Goal: Task Accomplishment & Management: Complete application form

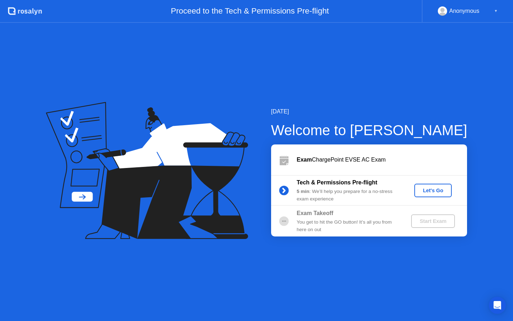
click at [436, 185] on button "Let's Go" at bounding box center [433, 191] width 37 height 14
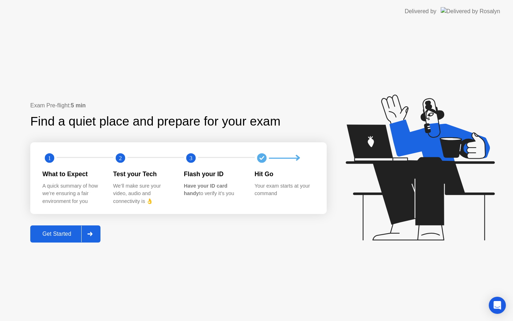
click at [63, 238] on button "Get Started" at bounding box center [65, 233] width 70 height 17
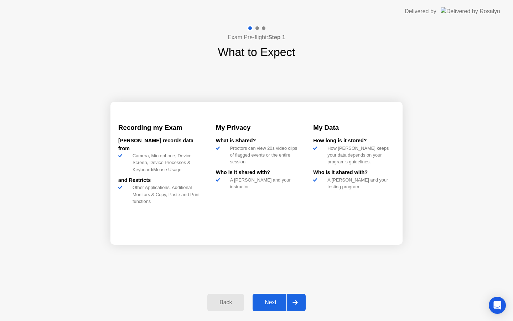
click at [279, 299] on div "Next" at bounding box center [271, 302] width 32 height 6
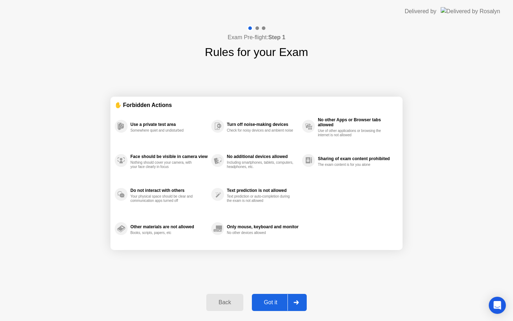
click at [279, 299] on div "Got it" at bounding box center [271, 302] width 34 height 6
select select "**********"
select select "*******"
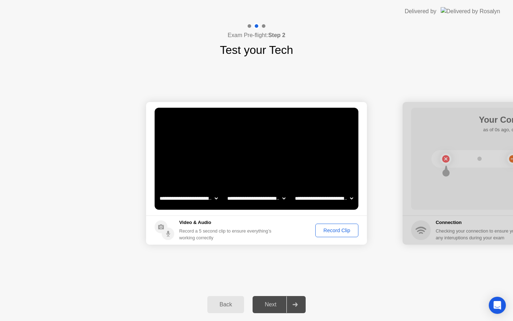
click at [342, 223] on footer "Video & Audio Record a 5 second clip to ensure everything’s working correctly R…" at bounding box center [256, 229] width 221 height 29
click at [337, 228] on div "Record Clip" at bounding box center [337, 230] width 38 height 6
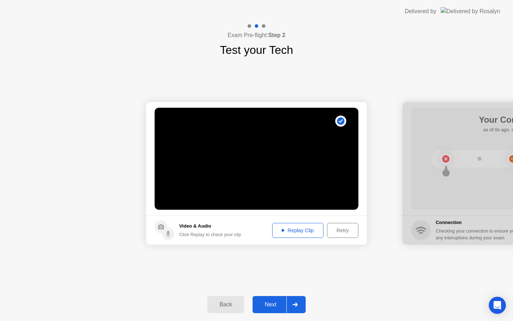
click at [273, 304] on div "Next" at bounding box center [271, 304] width 32 height 6
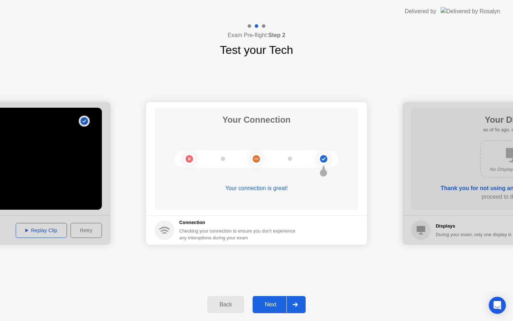
click at [273, 304] on div "Next" at bounding box center [271, 304] width 32 height 6
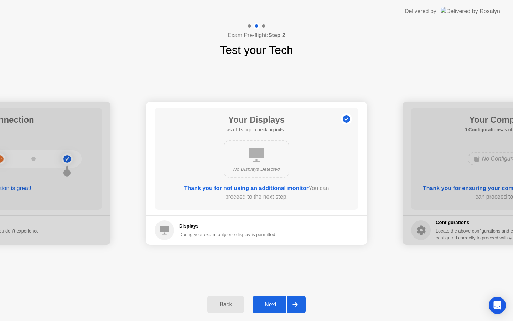
click at [273, 304] on div "Next" at bounding box center [271, 304] width 32 height 6
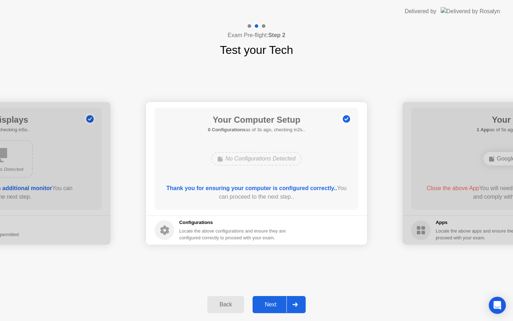
click at [273, 304] on div "Next" at bounding box center [271, 304] width 32 height 6
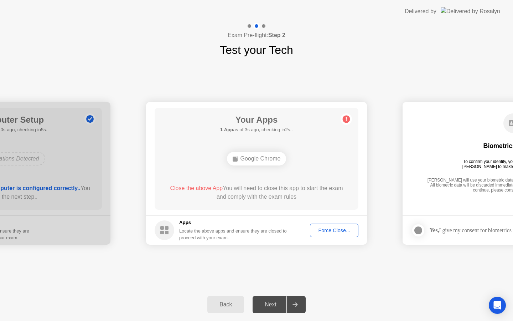
click at [342, 230] on div "Force Close..." at bounding box center [334, 230] width 43 height 6
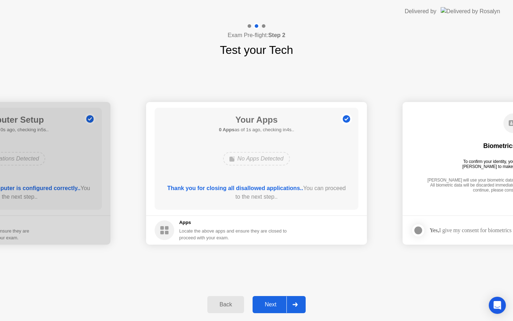
click at [278, 314] on div "Back Next" at bounding box center [256, 304] width 513 height 33
click at [271, 298] on button "Next" at bounding box center [279, 304] width 53 height 17
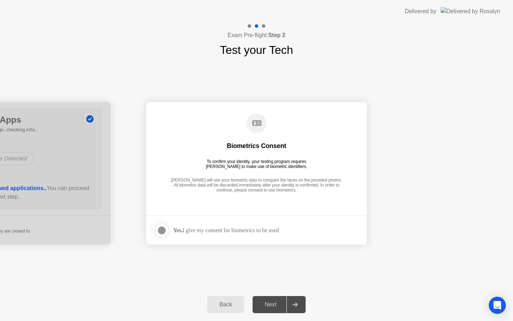
click at [165, 231] on div at bounding box center [162, 230] width 9 height 9
click at [271, 302] on div "Next" at bounding box center [271, 304] width 32 height 6
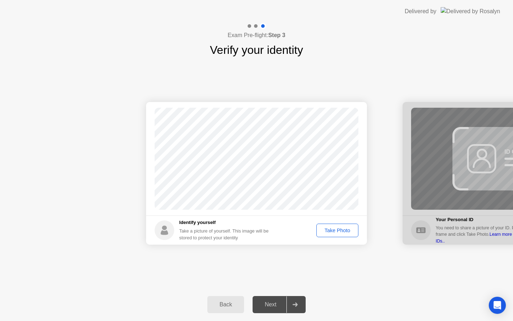
click at [334, 234] on button "Take Photo" at bounding box center [338, 231] width 42 height 14
click at [274, 306] on div "Next" at bounding box center [271, 304] width 32 height 6
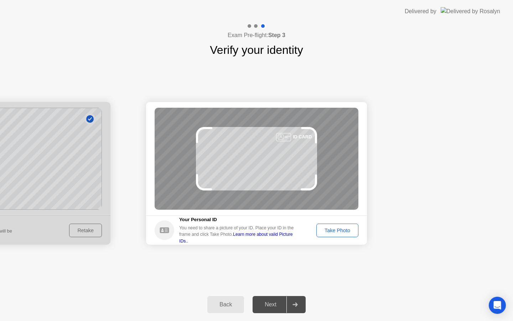
click at [343, 233] on div "Take Photo" at bounding box center [337, 230] width 37 height 6
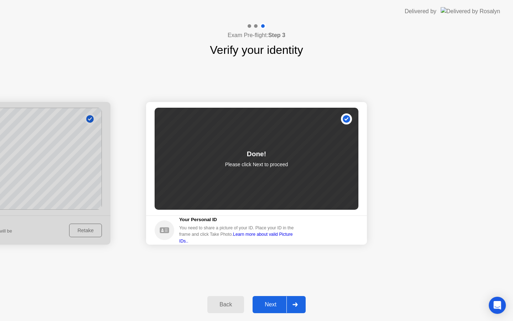
click at [274, 310] on button "Next" at bounding box center [279, 304] width 53 height 17
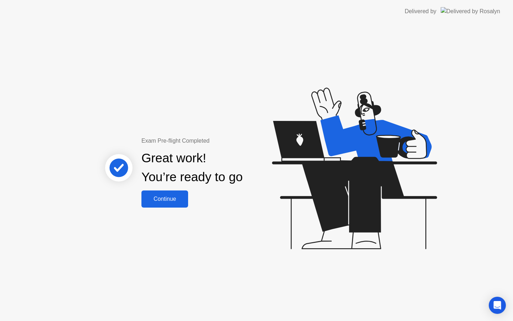
click at [167, 196] on div "Continue" at bounding box center [165, 199] width 42 height 6
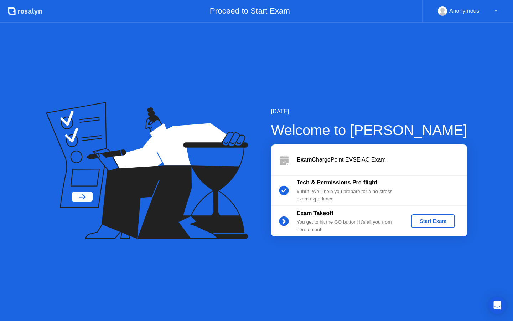
click at [440, 218] on div "Start Exam" at bounding box center [433, 221] width 38 height 6
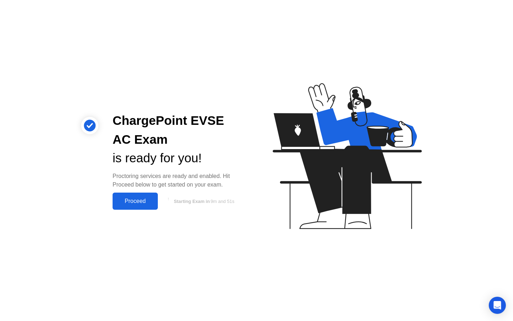
click at [142, 201] on div "Proceed" at bounding box center [135, 201] width 41 height 6
